Goal: Complete application form

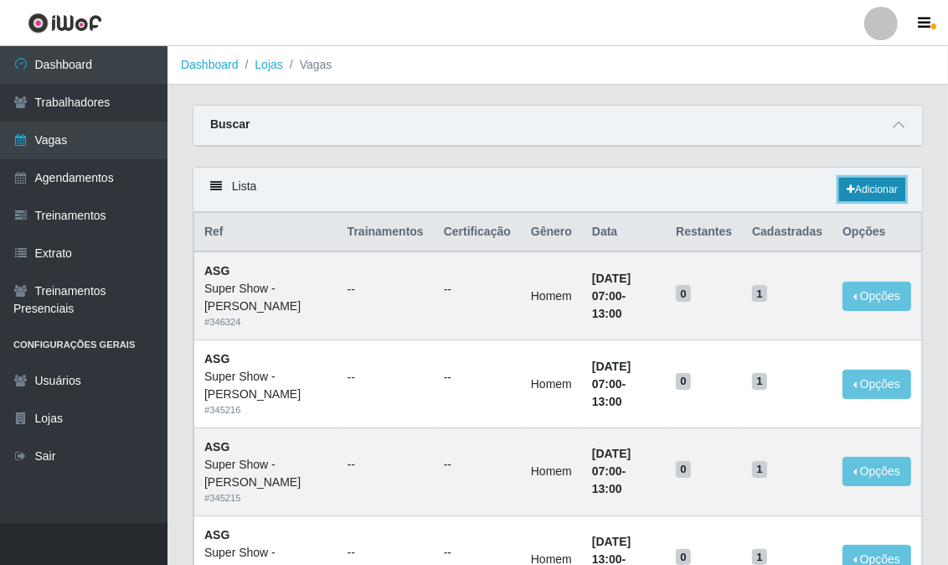
click at [866, 185] on link "Adicionar" at bounding box center [872, 189] width 66 height 23
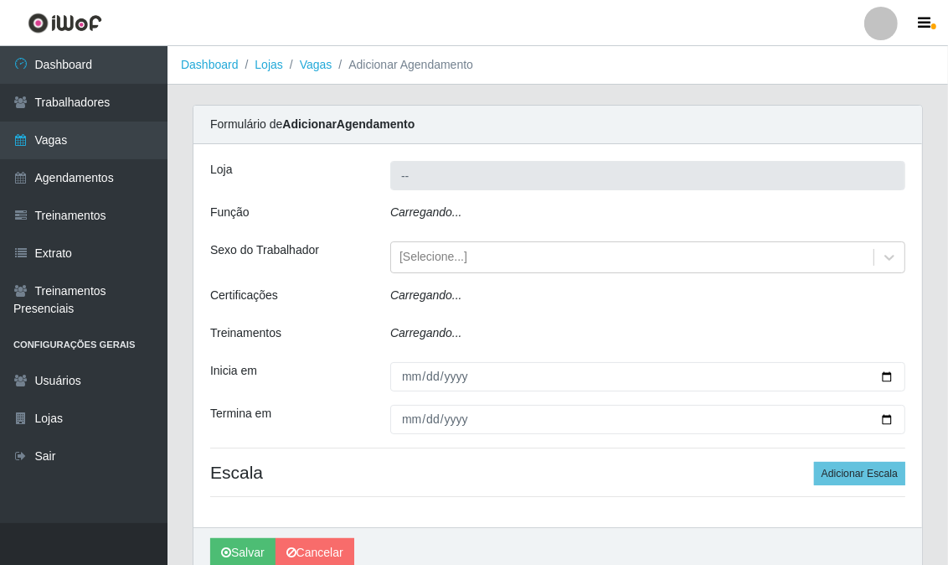
type input "Super Show - [PERSON_NAME]"
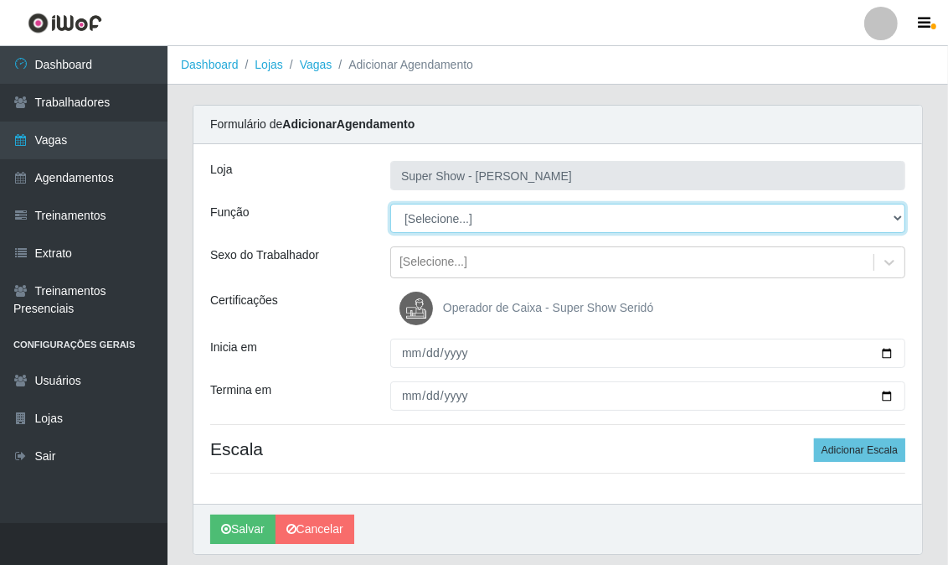
click at [462, 219] on select "[Selecione...] ASG Auxiliar de Estacionamento Balconista Embalador Embalador + …" at bounding box center [647, 218] width 515 height 29
select select "16"
click at [390, 204] on select "[Selecione...] ASG Auxiliar de Estacionamento Balconista Embalador Embalador + …" at bounding box center [647, 218] width 515 height 29
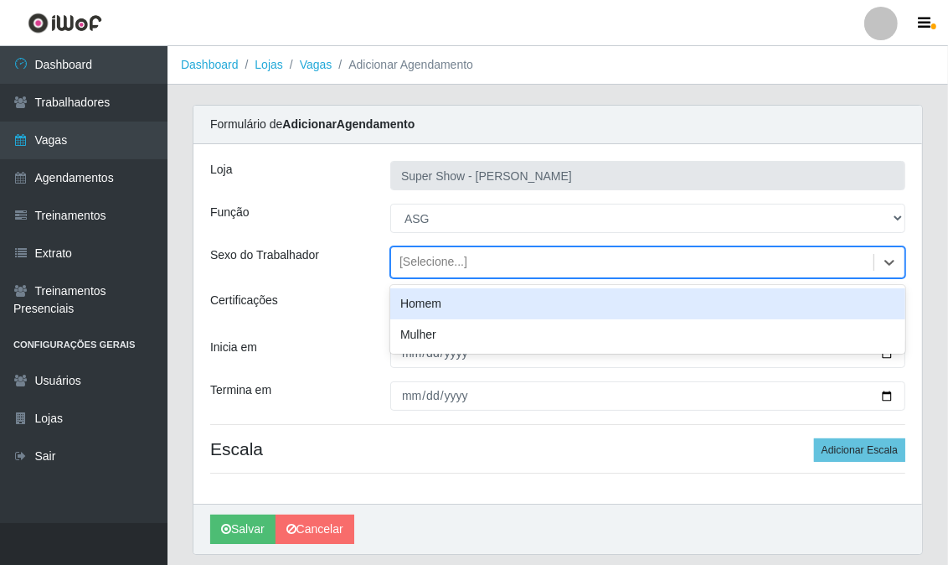
click at [425, 261] on div "[Selecione...]" at bounding box center [434, 263] width 68 height 18
click at [423, 305] on div "Homem" at bounding box center [647, 303] width 515 height 31
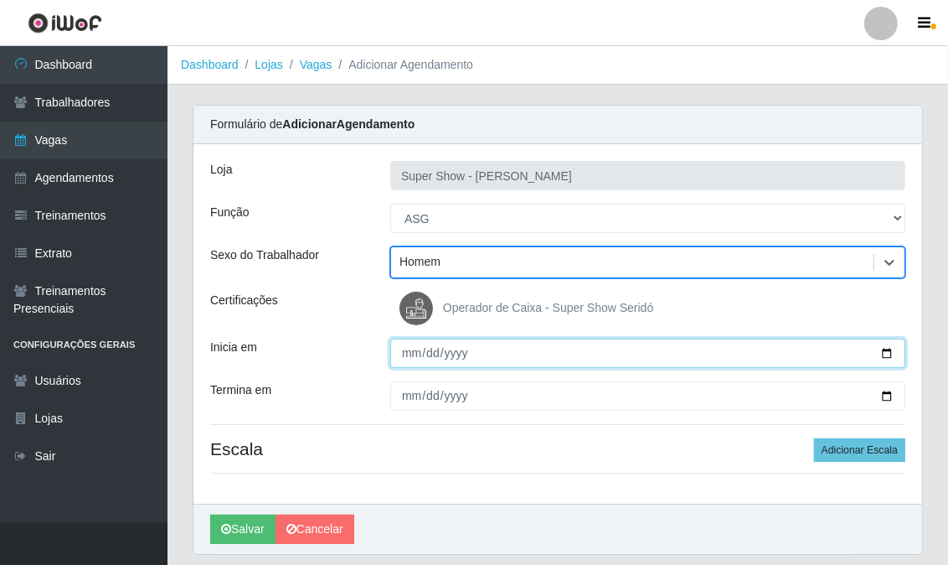
click at [409, 349] on input "Inicia em" at bounding box center [647, 352] width 515 height 29
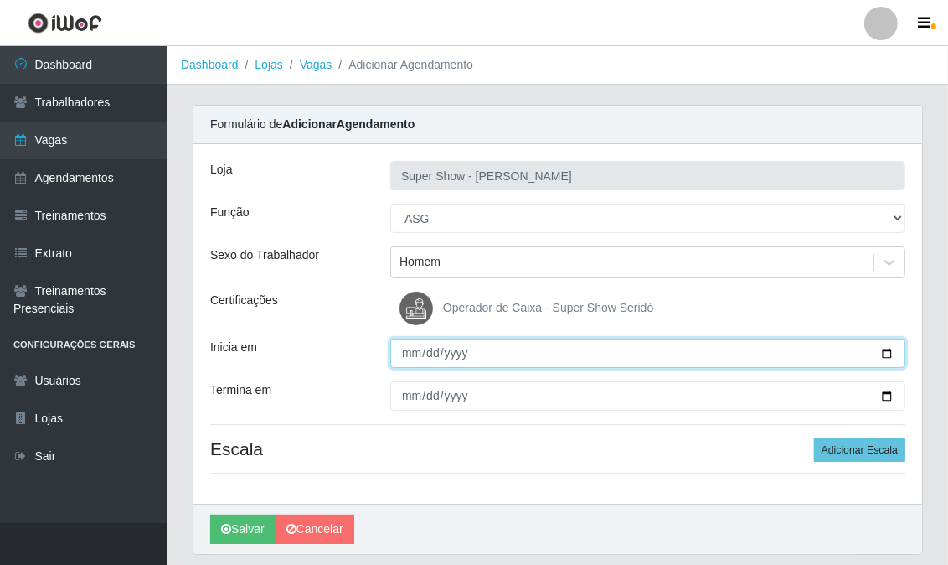
click at [409, 349] on input "Inicia em" at bounding box center [647, 352] width 515 height 29
type input "[DATE]"
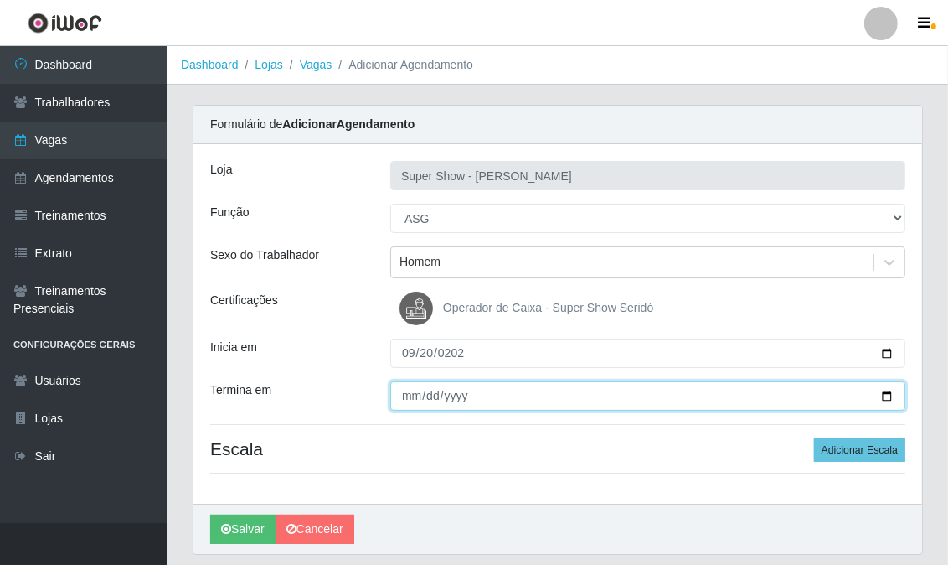
click at [411, 390] on input "Termina em" at bounding box center [647, 395] width 515 height 29
type input "[DATE]"
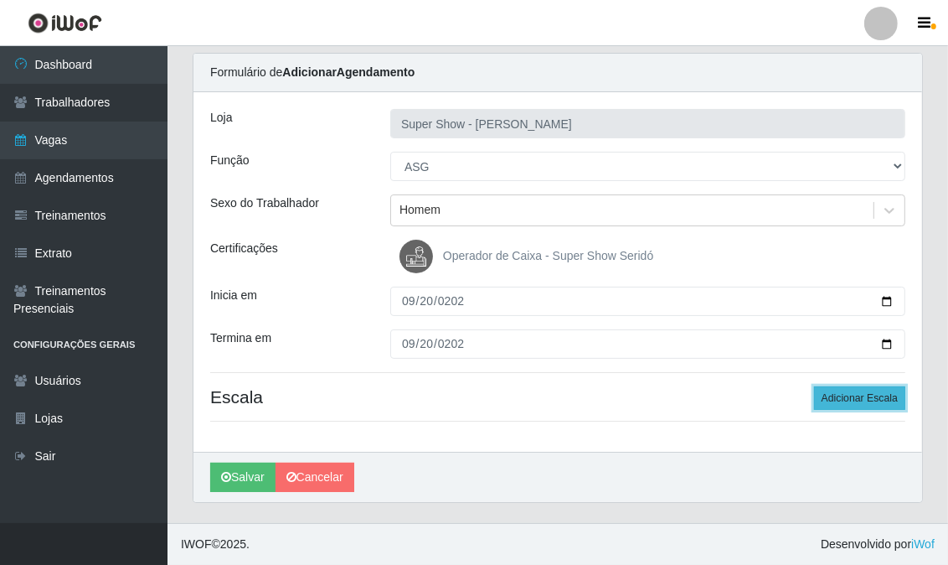
click at [851, 402] on button "Adicionar Escala" at bounding box center [859, 397] width 91 height 23
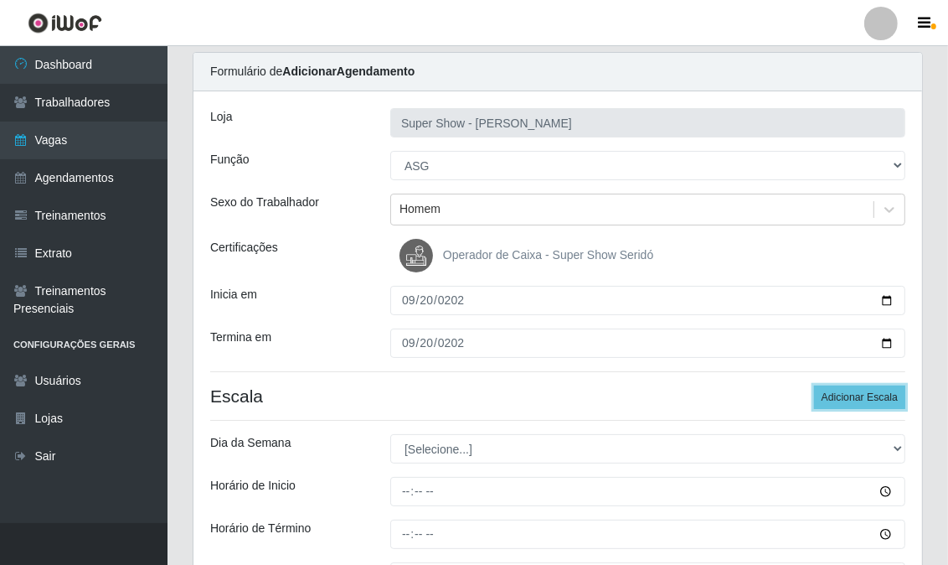
scroll to position [146, 0]
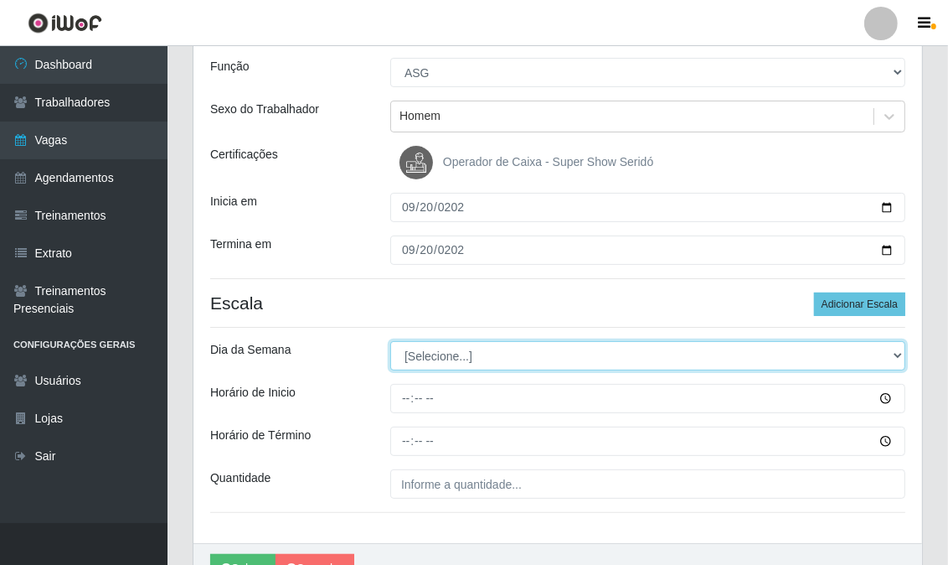
click at [457, 345] on select "[Selecione...] Segunda Terça Quarta Quinta Sexta Sábado Domingo" at bounding box center [647, 355] width 515 height 29
select select "6"
click at [390, 341] on select "[Selecione...] Segunda Terça Quarta Quinta Sexta Sábado Domingo" at bounding box center [647, 355] width 515 height 29
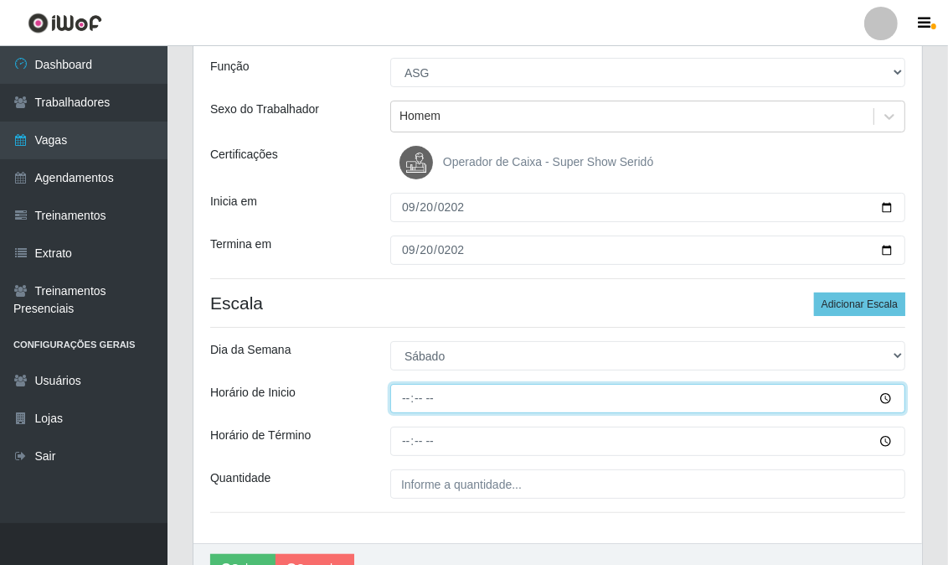
click at [404, 400] on input "Horário de Inicio" at bounding box center [647, 398] width 515 height 29
type input "07:00"
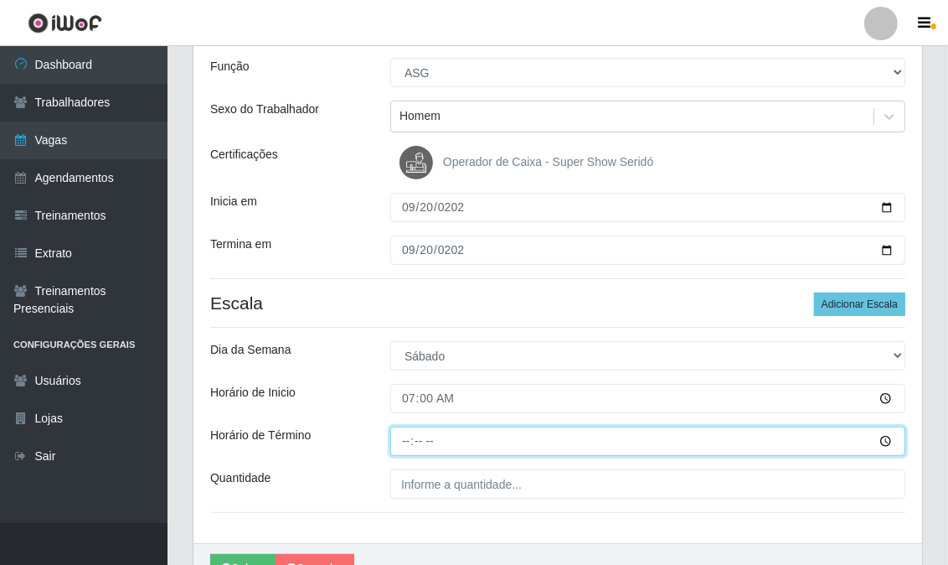
click at [407, 444] on input "Horário de Término" at bounding box center [647, 440] width 515 height 29
type input "13:00"
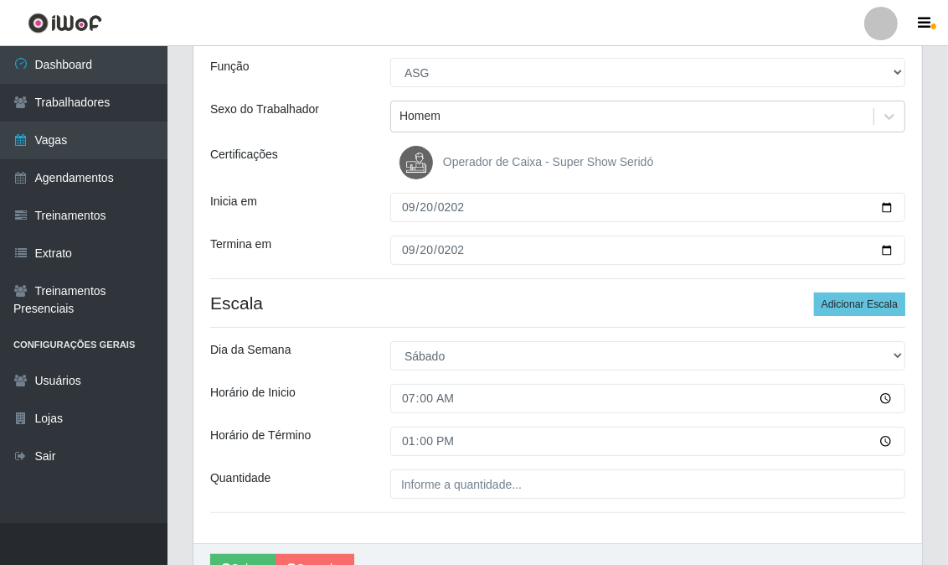
click at [409, 498] on div "Loja Super Show - [PERSON_NAME] Função [Selecione...] ASG Auxiliar de Estaciona…" at bounding box center [558, 270] width 729 height 545
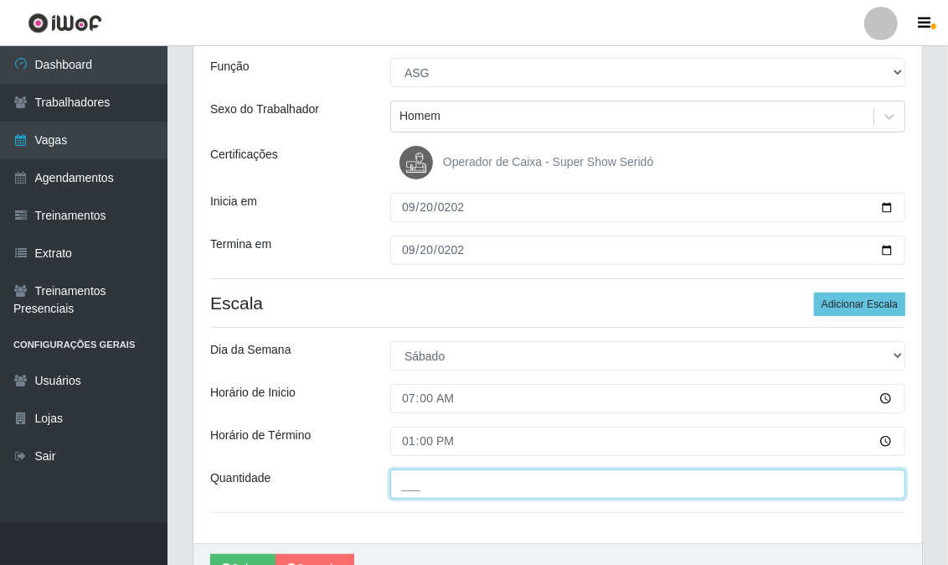
click at [425, 480] on input "___" at bounding box center [647, 483] width 515 height 29
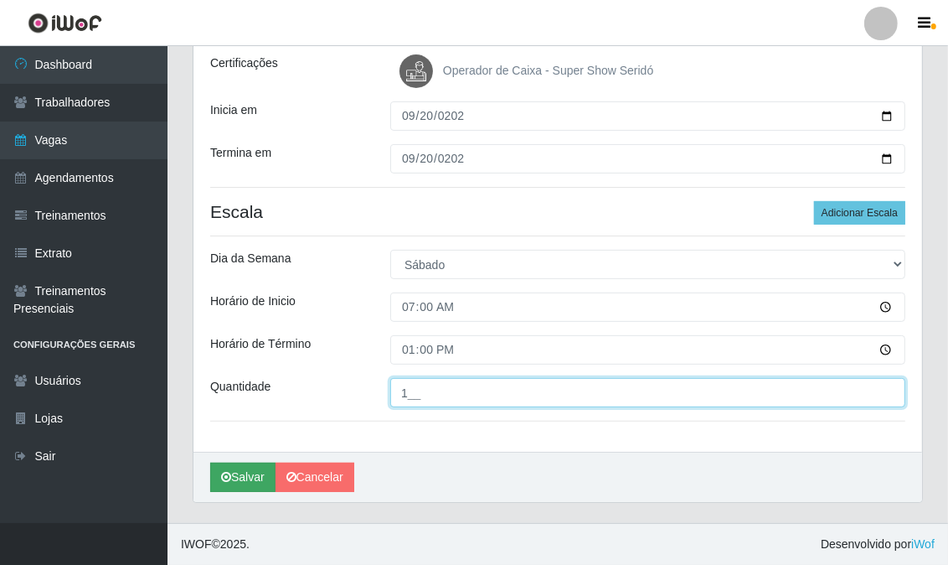
type input "1__"
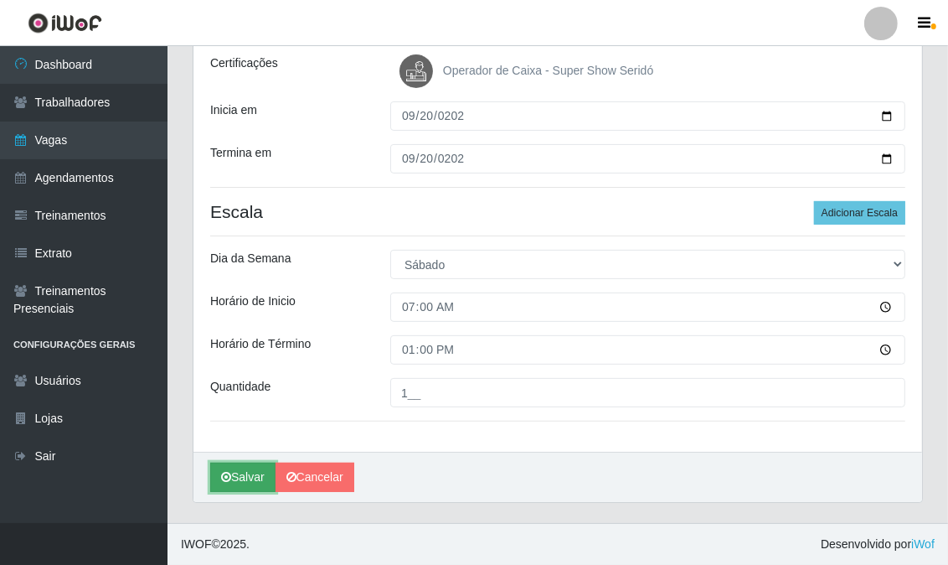
click at [240, 472] on button "Salvar" at bounding box center [242, 476] width 65 height 29
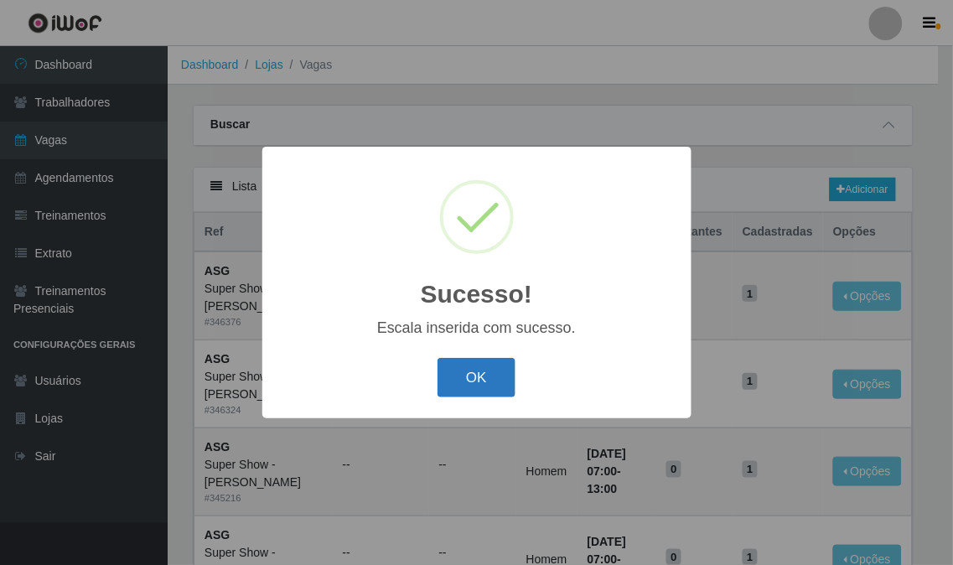
click at [484, 379] on button "OK" at bounding box center [476, 377] width 78 height 39
